Goal: Task Accomplishment & Management: Use online tool/utility

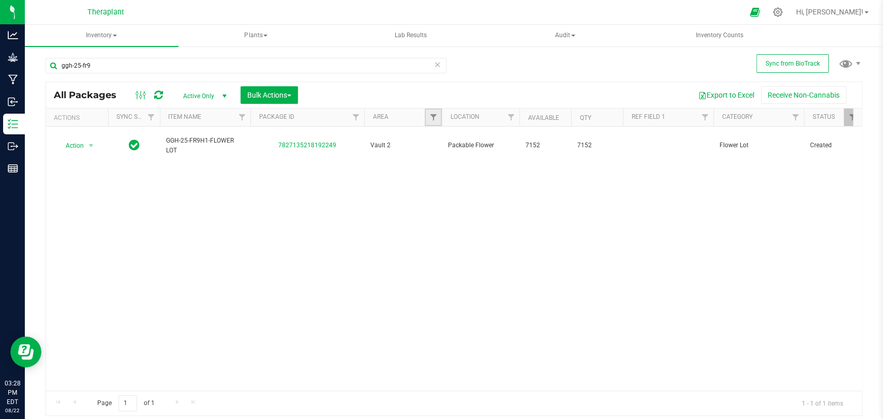
click at [427, 116] on link "Filter" at bounding box center [433, 118] width 17 height 18
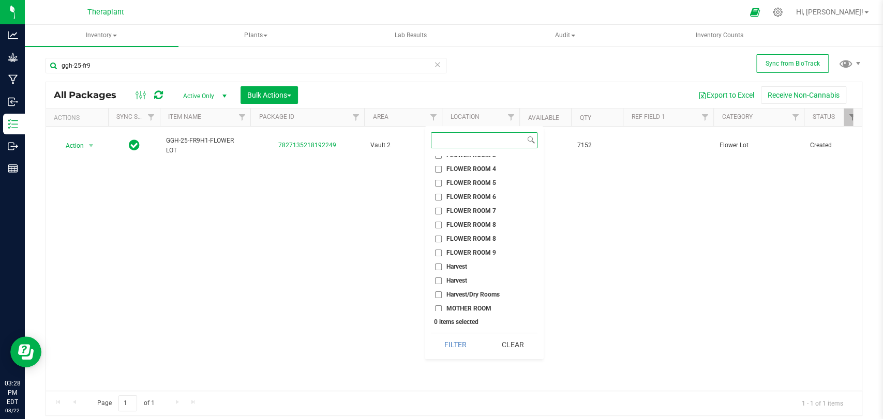
scroll to position [344, 0]
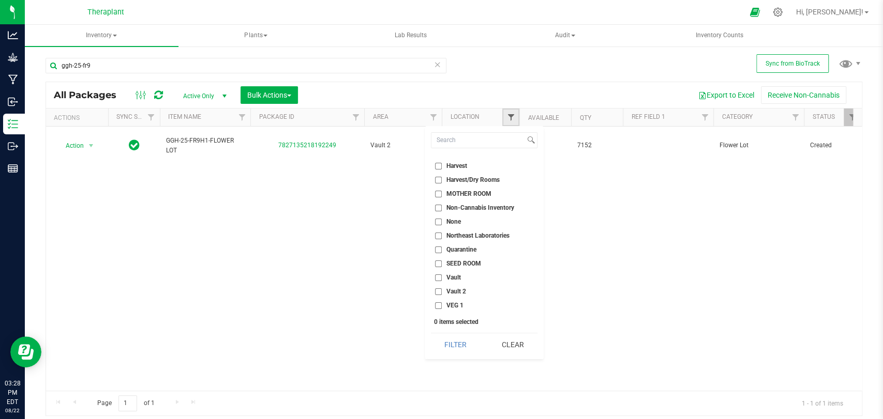
click at [511, 118] on span "Filter" at bounding box center [510, 117] width 8 height 8
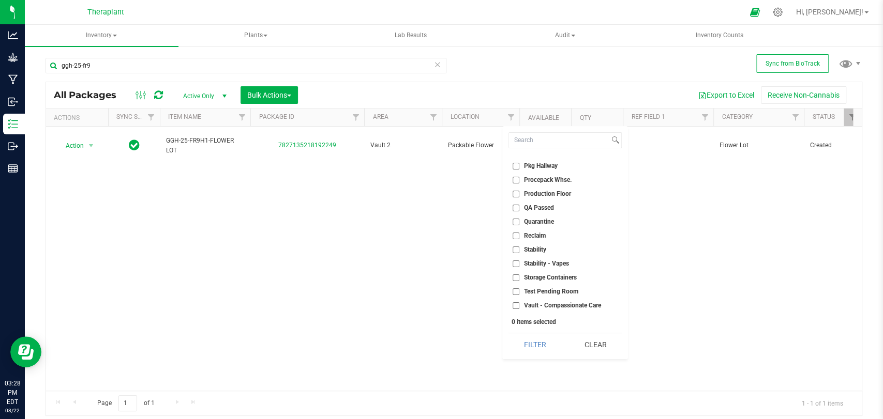
click at [538, 261] on span "Stability - Vapes" at bounding box center [546, 264] width 45 height 6
click at [519, 261] on input "Stability - Vapes" at bounding box center [515, 264] width 7 height 7
checkbox input "true"
click at [542, 338] on button "Filter" at bounding box center [534, 345] width 53 height 23
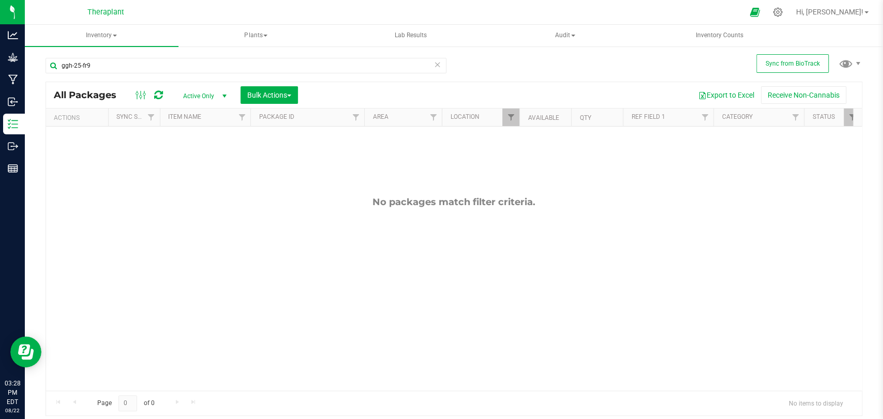
click at [436, 65] on icon at bounding box center [437, 64] width 7 height 12
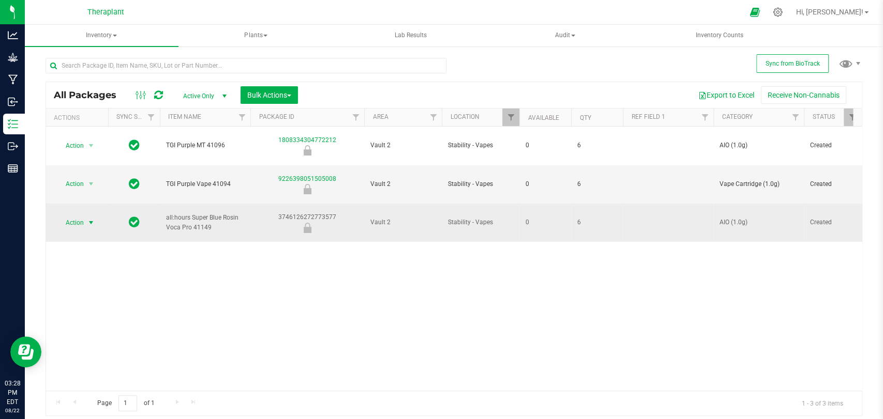
click at [78, 216] on span "Action" at bounding box center [70, 223] width 28 height 14
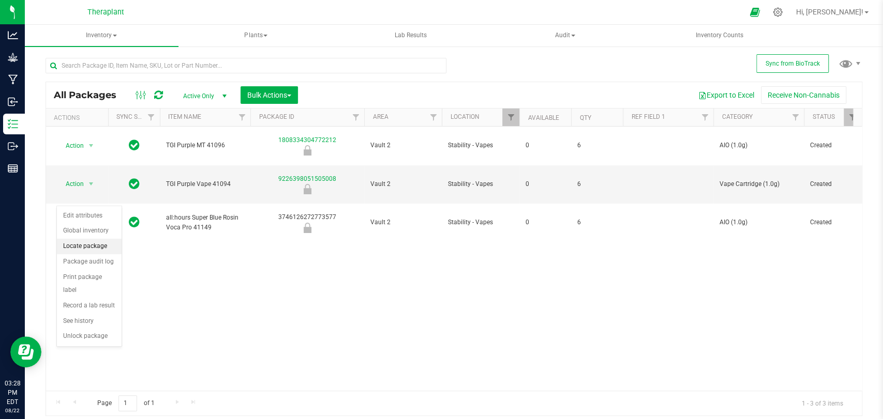
click at [101, 245] on li "Locate package" at bounding box center [89, 247] width 65 height 16
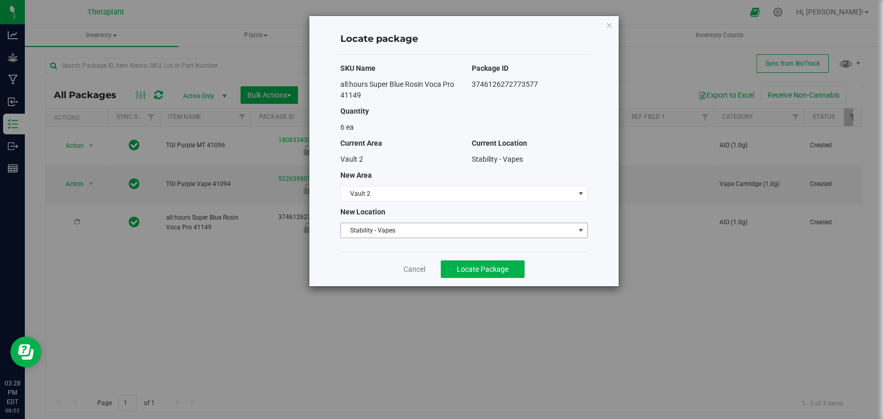
click at [448, 233] on span "Stability - Vapes" at bounding box center [457, 230] width 233 height 14
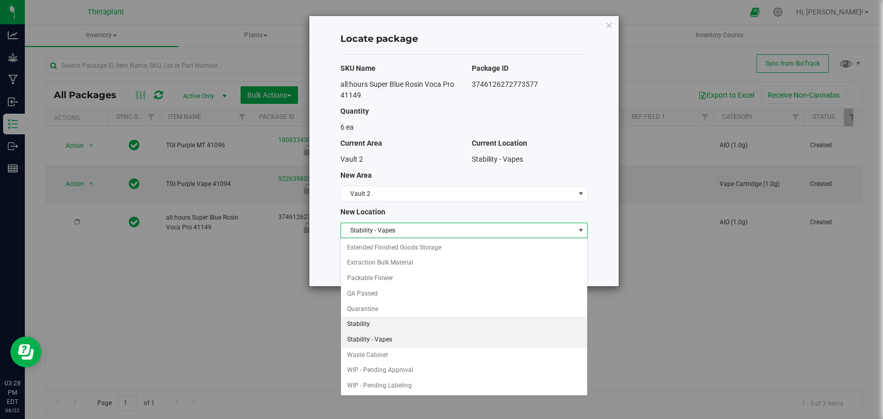
click at [360, 322] on li "Stability" at bounding box center [464, 325] width 246 height 16
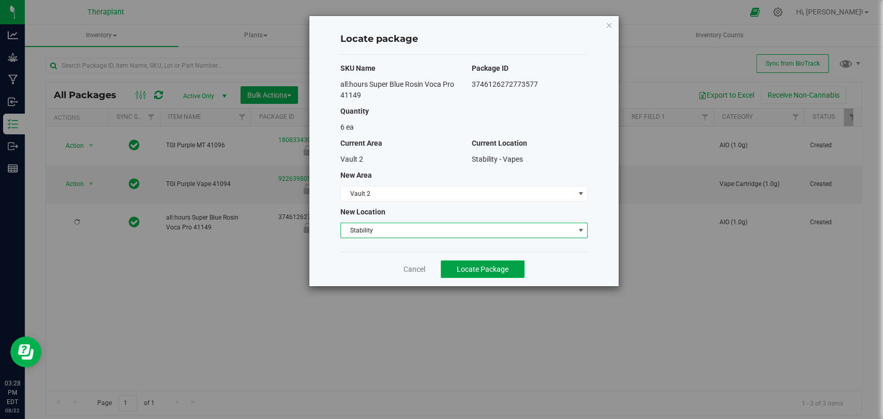
click at [484, 269] on span "Locate Package" at bounding box center [483, 269] width 52 height 8
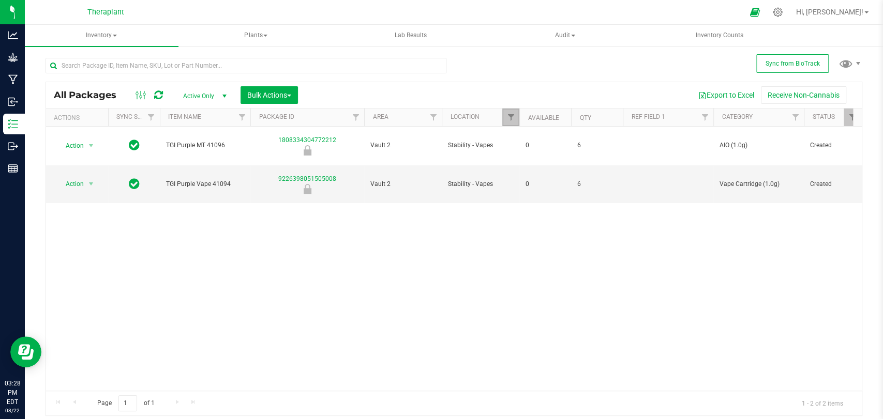
click at [513, 119] on span "Filter" at bounding box center [510, 117] width 8 height 8
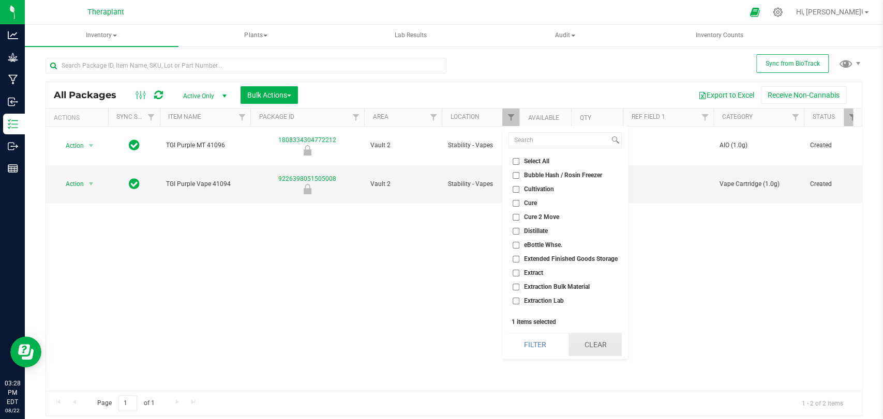
click at [583, 344] on button "Clear" at bounding box center [594, 345] width 53 height 23
